Goal: Book appointment/travel/reservation

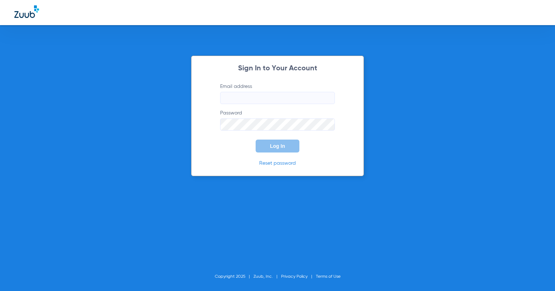
type input "[EMAIL_ADDRESS][DOMAIN_NAME]"
click at [272, 148] on span "Log In" at bounding box center [277, 146] width 15 height 6
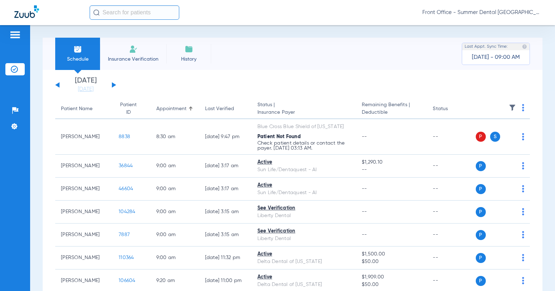
click at [112, 87] on button at bounding box center [114, 84] width 4 height 5
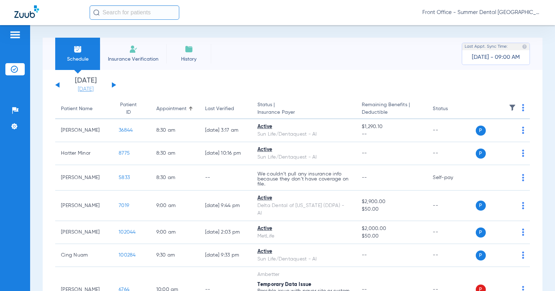
click at [85, 91] on link "[DATE]" at bounding box center [85, 89] width 43 height 7
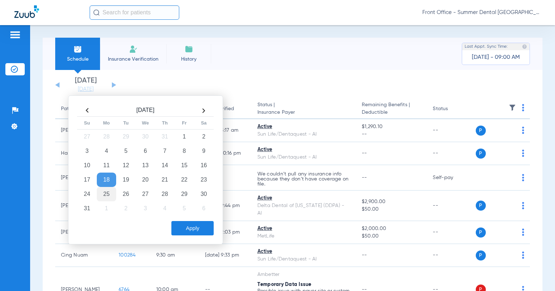
click at [111, 194] on td "25" at bounding box center [106, 194] width 19 height 14
click at [189, 224] on button "Apply" at bounding box center [192, 228] width 42 height 14
